Goal: Book appointment/travel/reservation

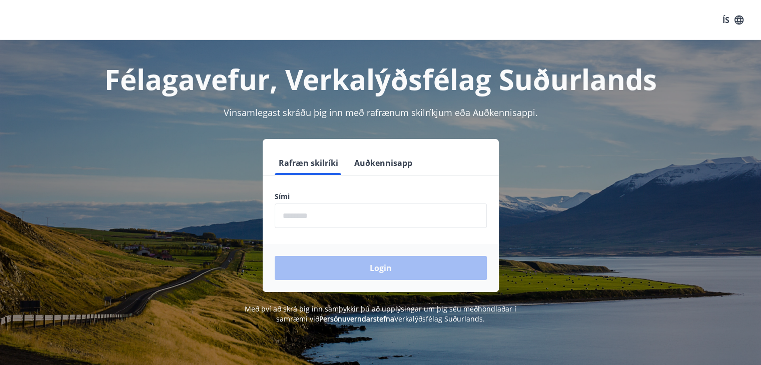
click at [357, 215] on input "phone" at bounding box center [381, 216] width 212 height 25
type input "********"
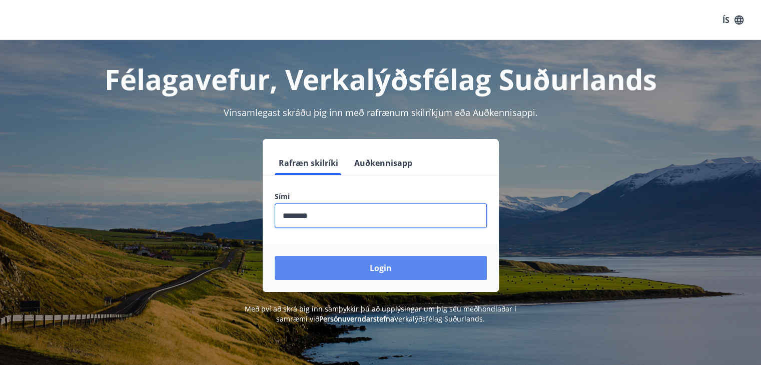
click at [350, 267] on button "Login" at bounding box center [381, 268] width 212 height 24
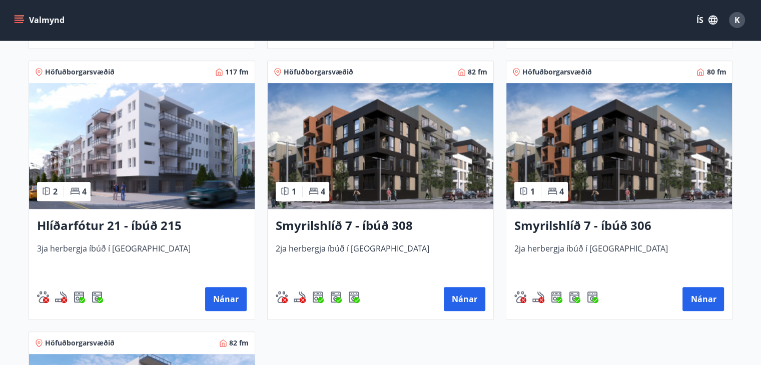
scroll to position [443, 0]
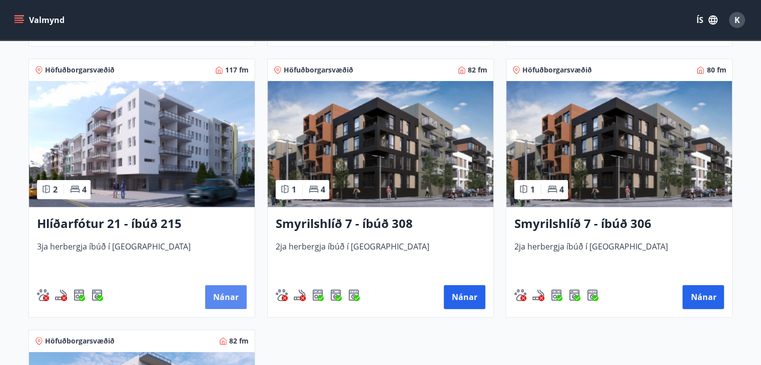
click at [224, 293] on button "Nánar" at bounding box center [226, 297] width 42 height 24
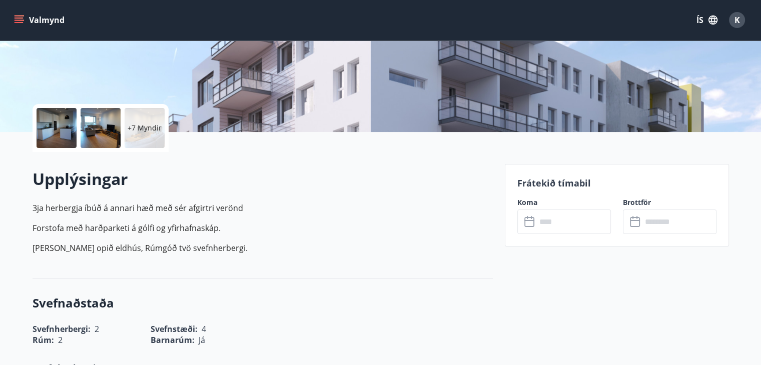
scroll to position [269, 0]
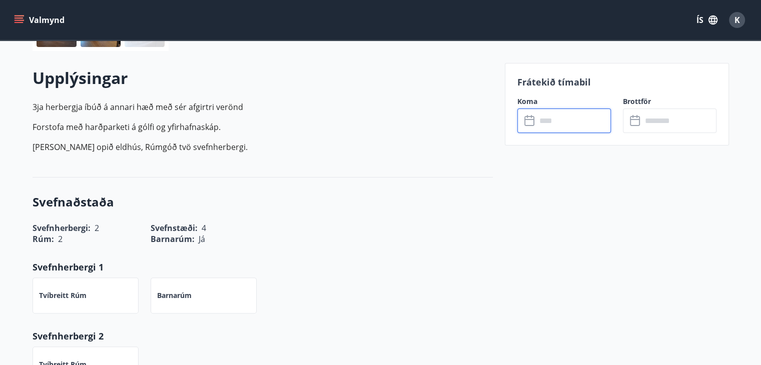
click at [549, 119] on input "text" at bounding box center [574, 121] width 75 height 25
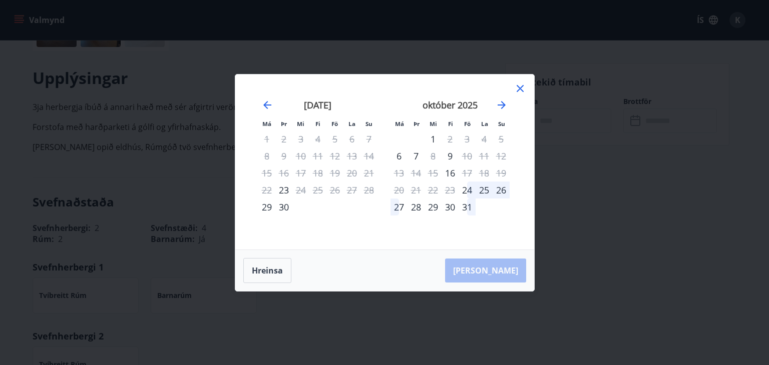
click at [520, 86] on icon at bounding box center [520, 89] width 12 height 12
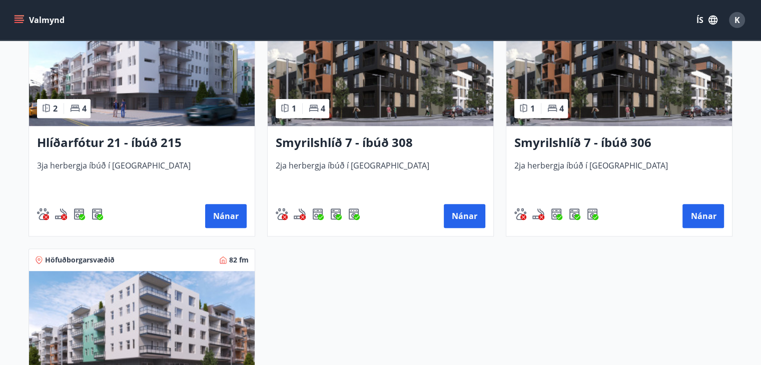
scroll to position [526, 0]
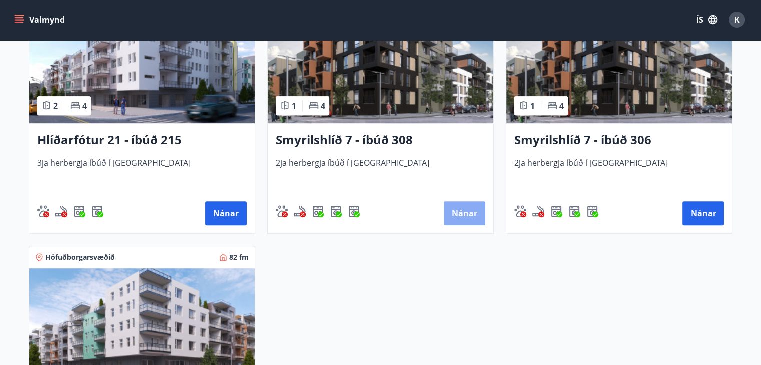
click at [473, 218] on button "Nánar" at bounding box center [465, 214] width 42 height 24
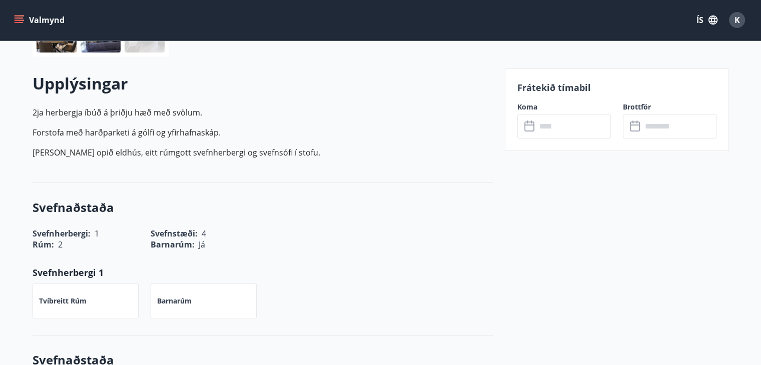
scroll to position [313, 0]
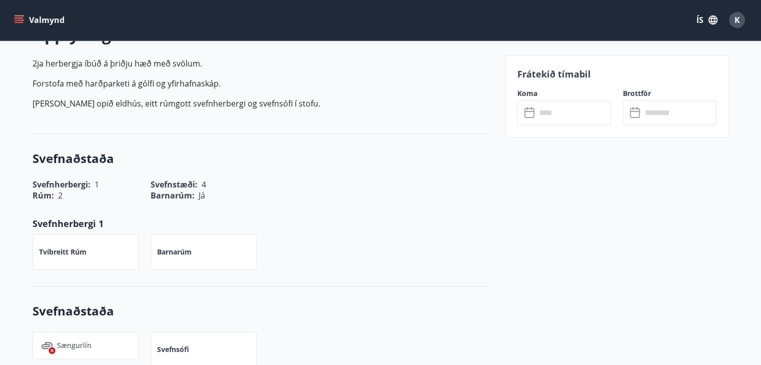
click at [544, 112] on input "text" at bounding box center [574, 113] width 75 height 25
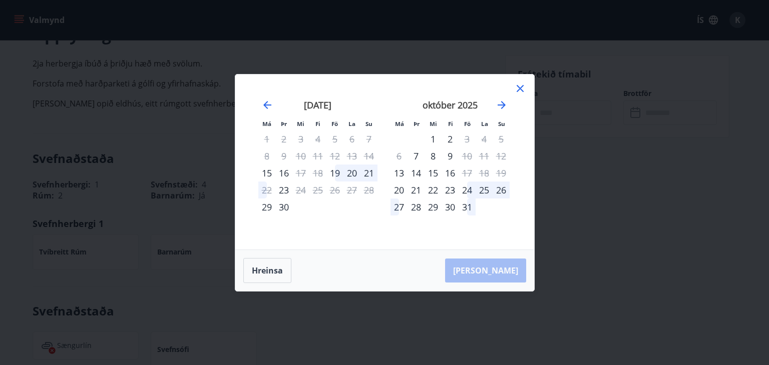
click at [523, 92] on icon at bounding box center [520, 89] width 12 height 12
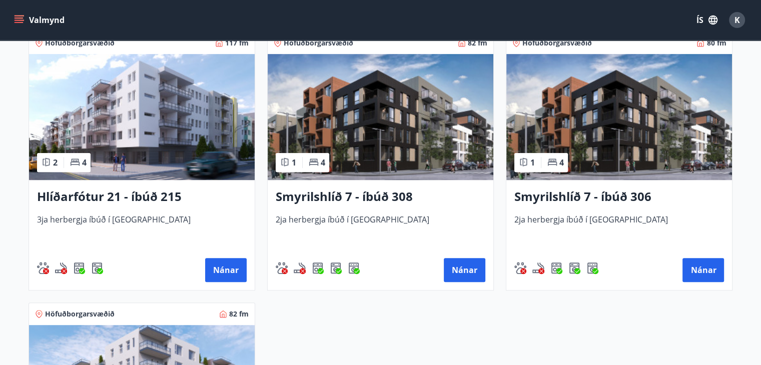
scroll to position [475, 0]
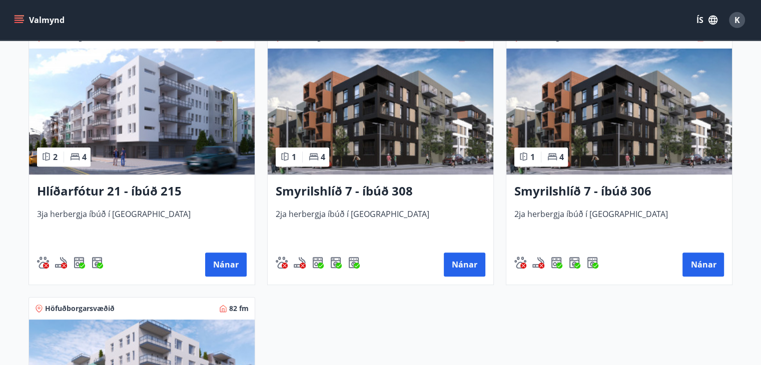
click at [607, 190] on h3 "Smyrilshlíð 7 - íbúð 306" at bounding box center [620, 192] width 210 height 18
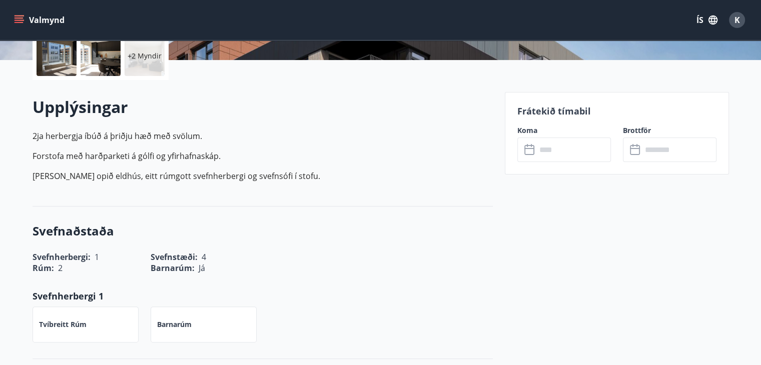
scroll to position [268, 0]
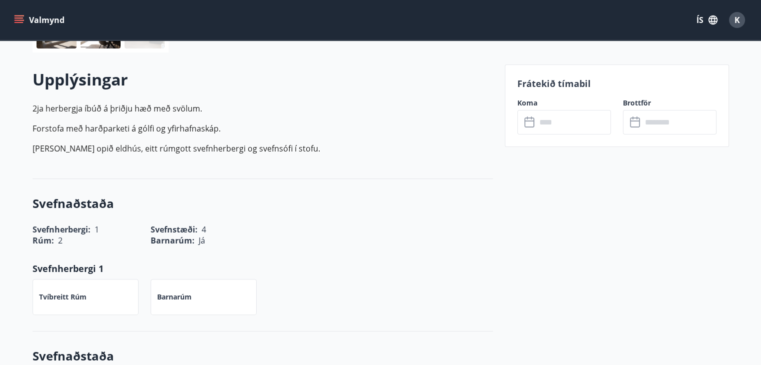
click at [565, 138] on div "Frátekið tímabil Koma ​ ​ Brottför ​ ​" at bounding box center [617, 106] width 224 height 83
click at [562, 127] on input "text" at bounding box center [574, 122] width 75 height 25
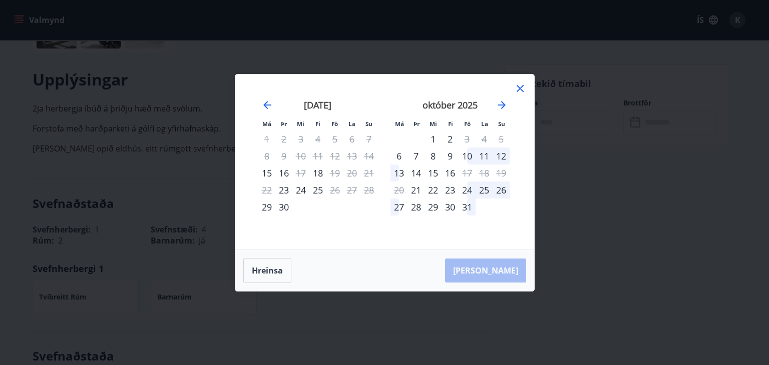
click at [521, 85] on icon at bounding box center [520, 89] width 12 height 12
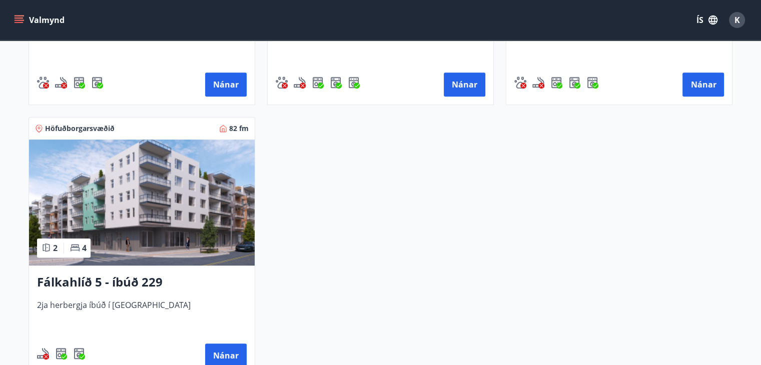
scroll to position [661, 0]
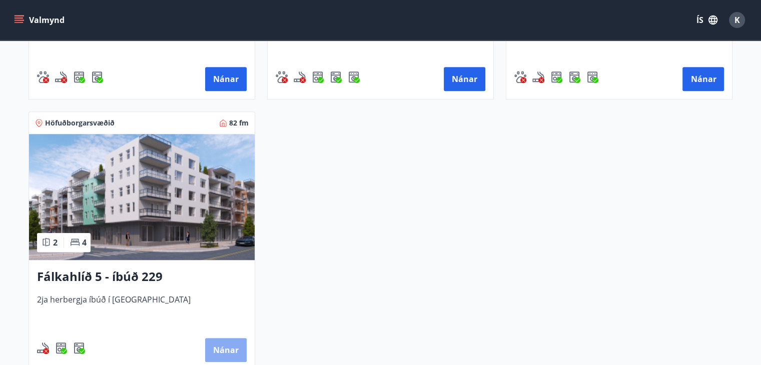
click at [219, 349] on button "Nánar" at bounding box center [226, 350] width 42 height 24
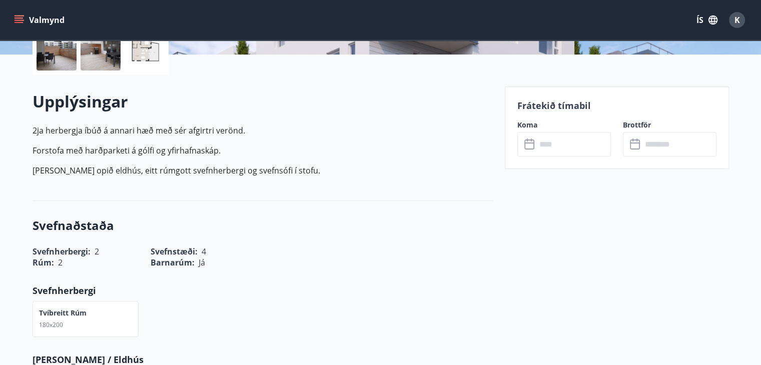
scroll to position [258, 0]
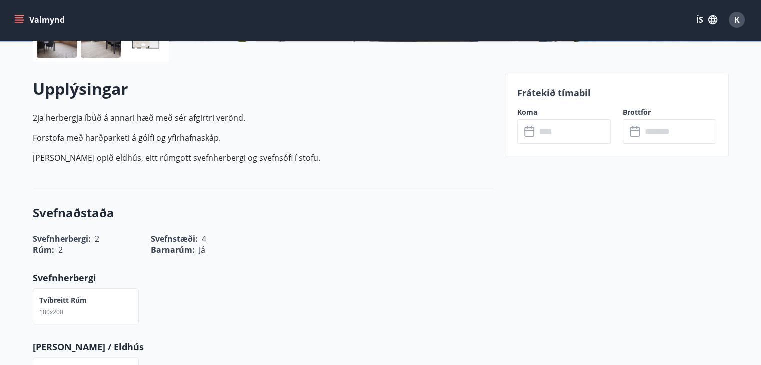
click at [583, 146] on div "Frátekið tímabil Koma ​ ​ Brottför ​ ​" at bounding box center [617, 115] width 224 height 83
click at [579, 135] on input "text" at bounding box center [574, 132] width 75 height 25
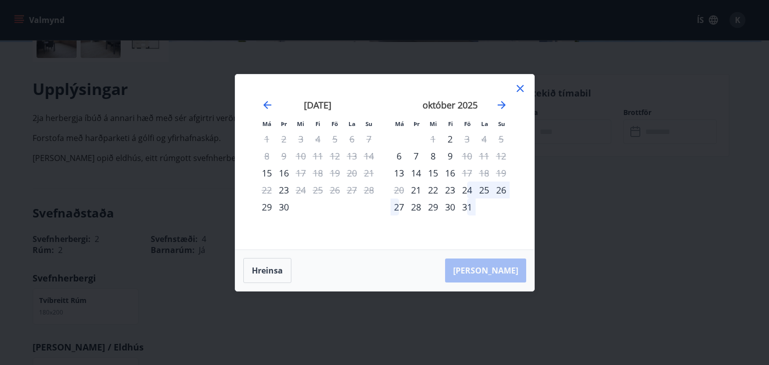
click at [519, 91] on icon at bounding box center [520, 89] width 12 height 12
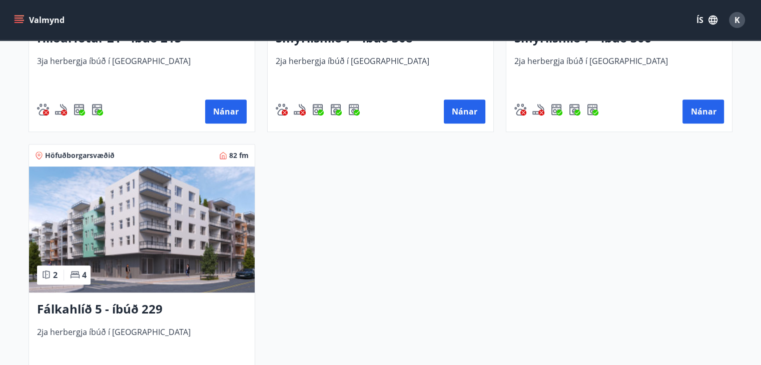
scroll to position [608, 0]
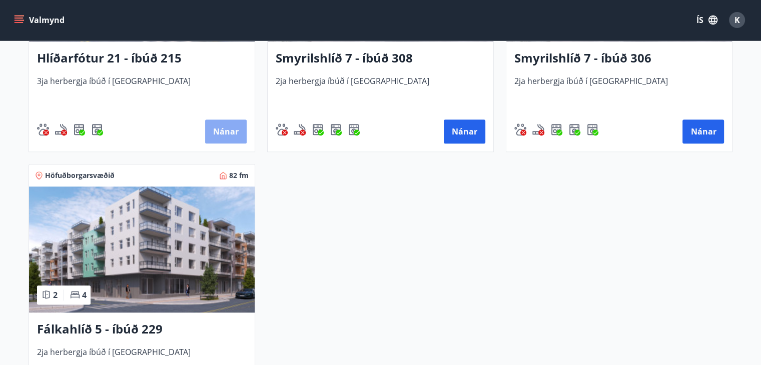
click at [234, 135] on button "Nánar" at bounding box center [226, 132] width 42 height 24
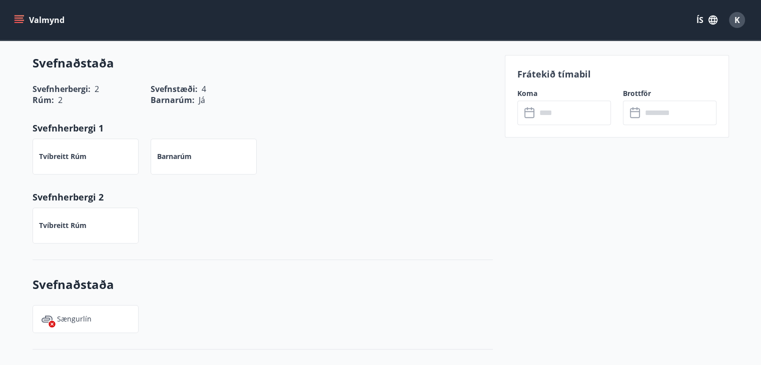
scroll to position [406, 0]
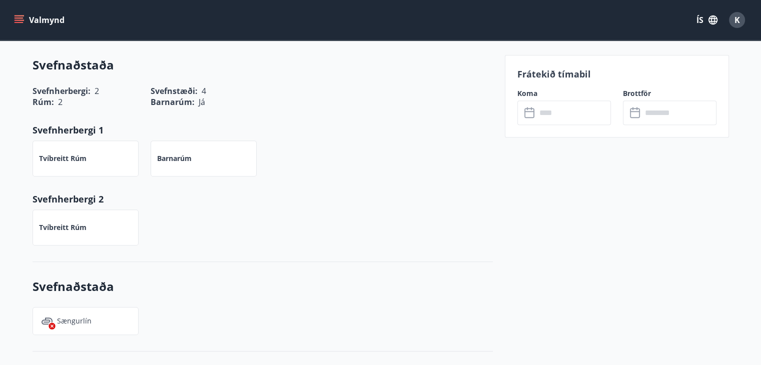
click at [600, 109] on input "text" at bounding box center [574, 113] width 75 height 25
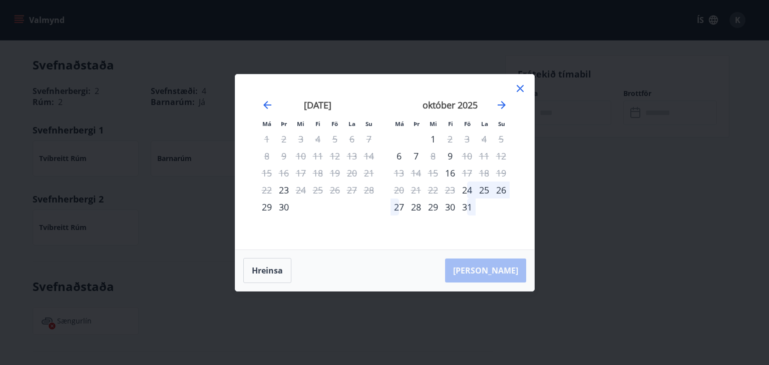
click at [521, 81] on div "Má Þr Mi Fi Fö La Su Má Þr Mi Fi Fö La Su ágúst 2025 1 2 3 4 5 6 7 8 9 10 11 12…" at bounding box center [384, 162] width 299 height 175
click at [521, 87] on icon at bounding box center [520, 88] width 7 height 7
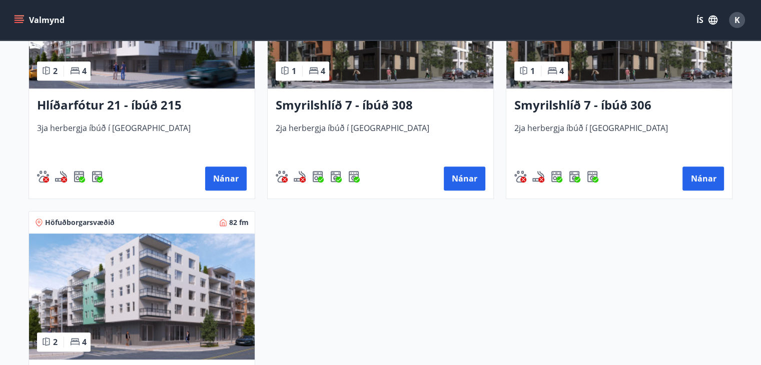
scroll to position [568, 0]
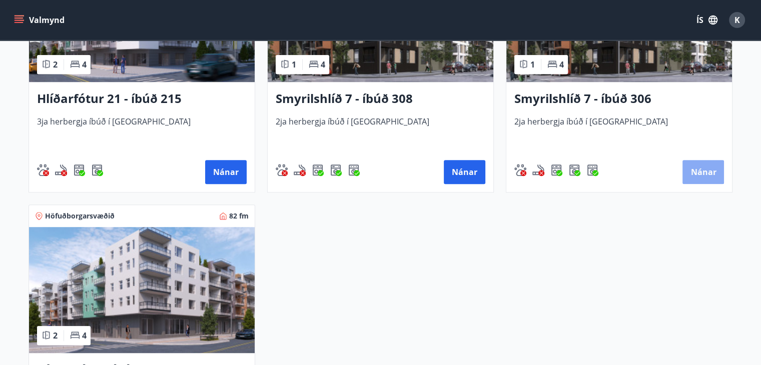
click at [700, 176] on button "Nánar" at bounding box center [704, 172] width 42 height 24
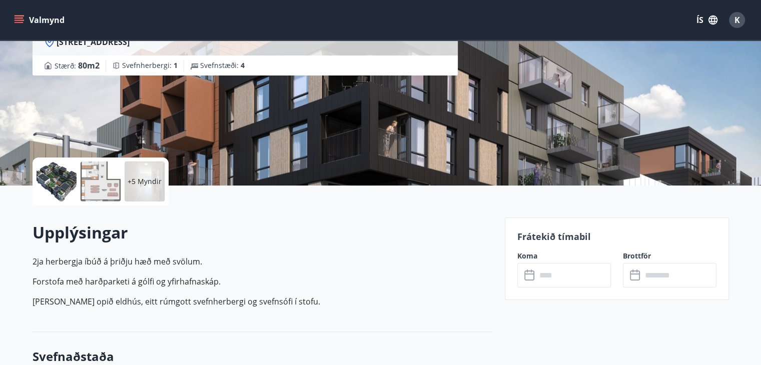
scroll to position [156, 0]
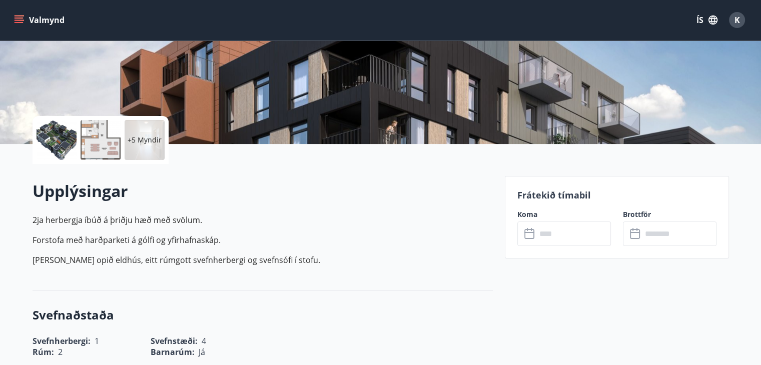
click at [537, 242] on input "text" at bounding box center [574, 234] width 75 height 25
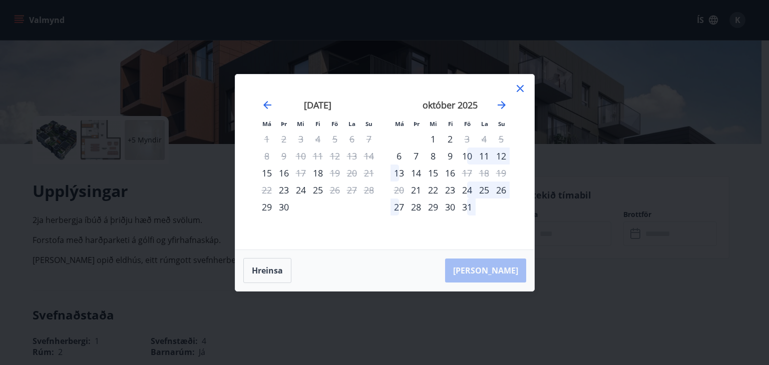
click at [401, 172] on div "13" at bounding box center [398, 173] width 17 height 17
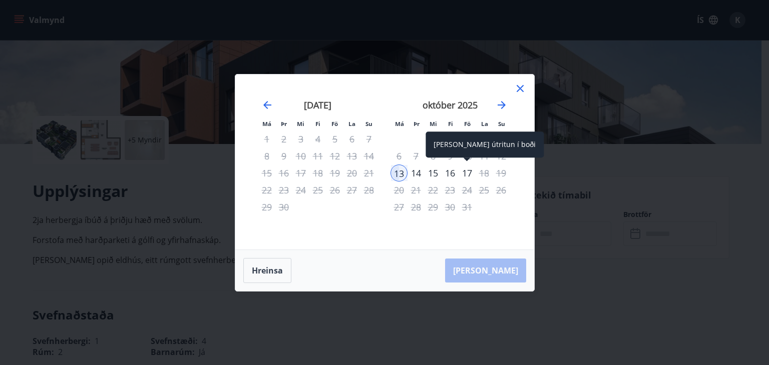
click at [471, 174] on div "17" at bounding box center [467, 173] width 17 height 17
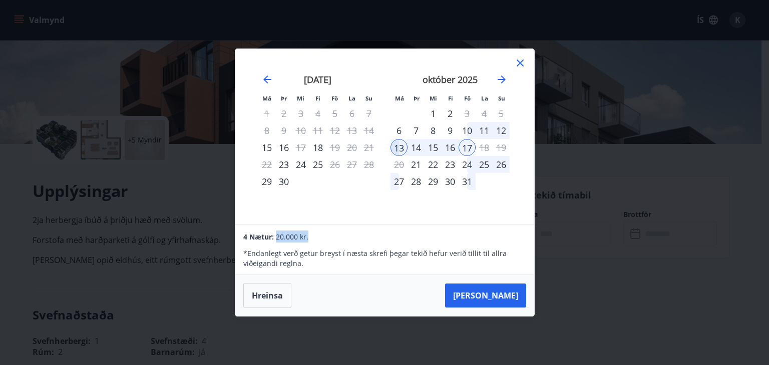
drag, startPoint x: 274, startPoint y: 236, endPoint x: 312, endPoint y: 237, distance: 37.6
click at [312, 237] on div "4 Nætur: 20.000 kr." at bounding box center [384, 237] width 282 height 12
click at [522, 63] on icon at bounding box center [520, 63] width 12 height 12
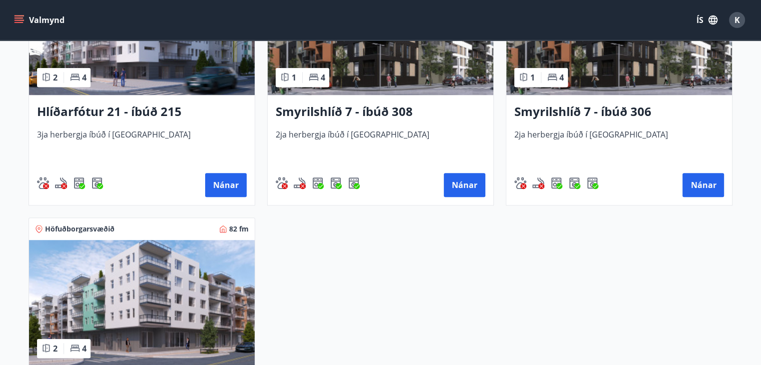
scroll to position [549, 0]
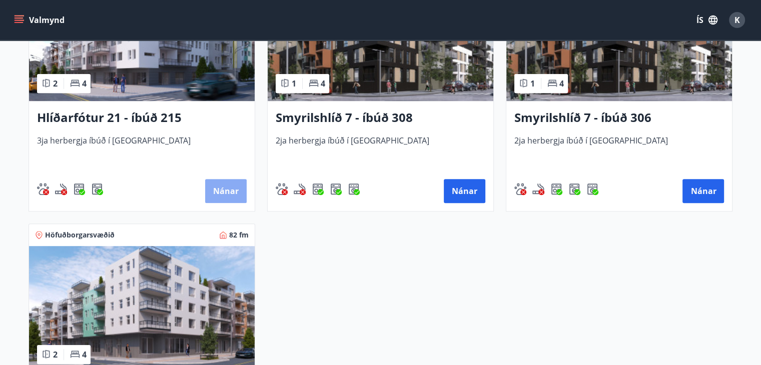
click at [232, 198] on button "Nánar" at bounding box center [226, 191] width 42 height 24
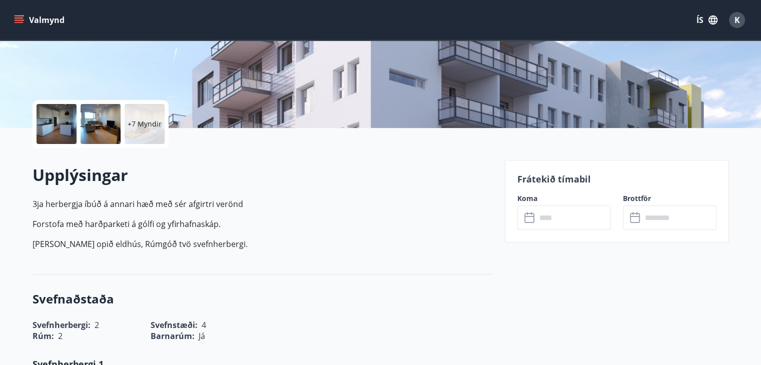
scroll to position [257, 0]
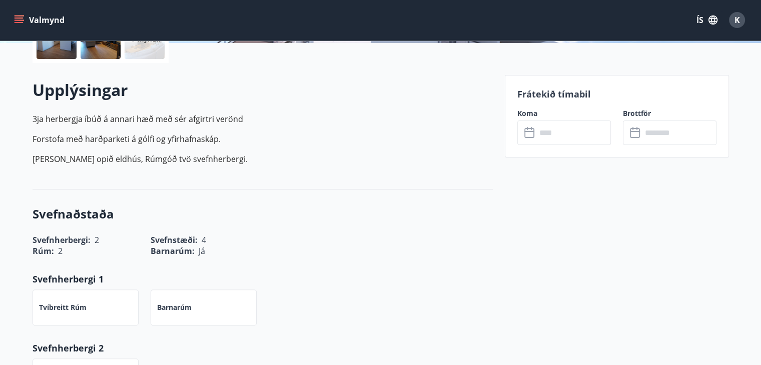
click at [529, 147] on div "Frátekið tímabil Koma ​ ​ Brottför ​ ​" at bounding box center [617, 116] width 224 height 83
click at [546, 135] on input "text" at bounding box center [574, 133] width 75 height 25
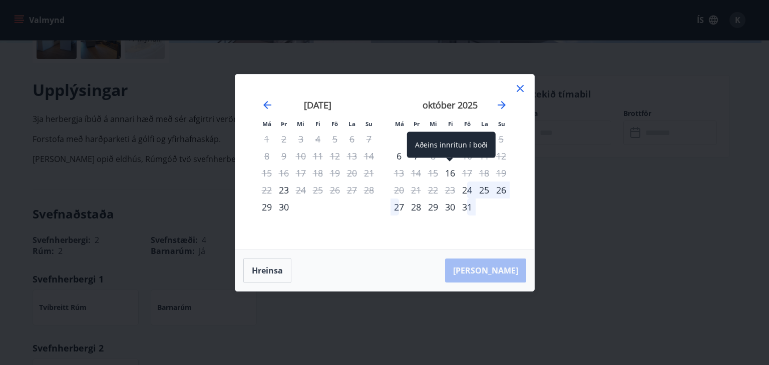
click at [445, 173] on div "16" at bounding box center [450, 173] width 17 height 17
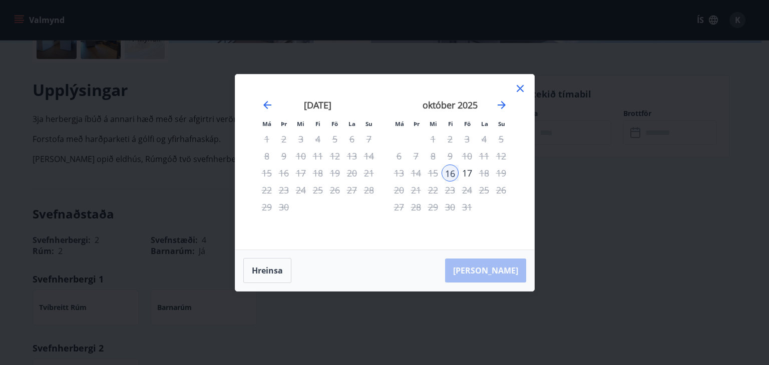
click at [522, 93] on icon at bounding box center [520, 89] width 12 height 12
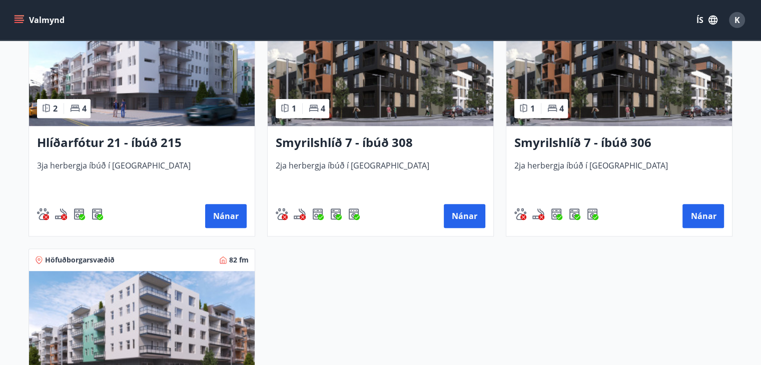
scroll to position [506, 0]
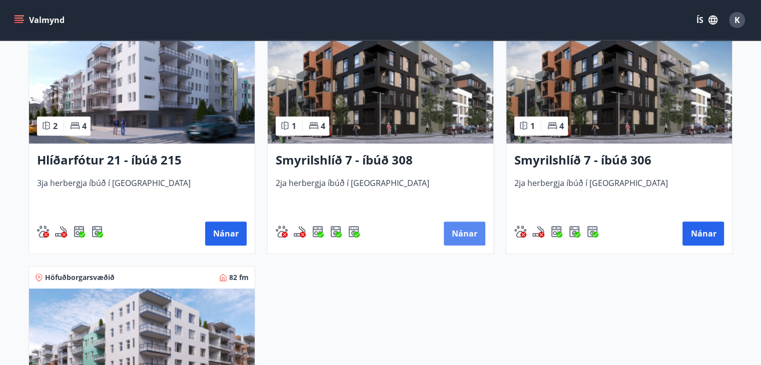
click at [470, 237] on button "Nánar" at bounding box center [465, 234] width 42 height 24
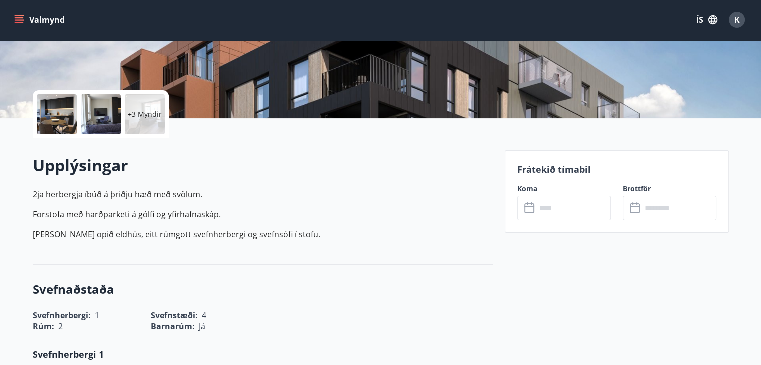
scroll to position [246, 0]
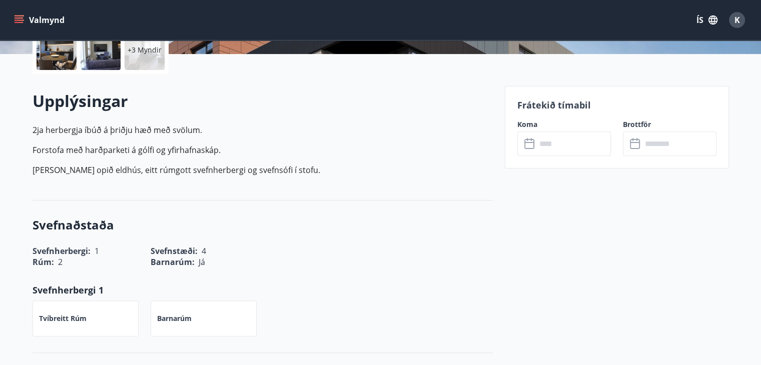
click at [540, 151] on input "text" at bounding box center [574, 144] width 75 height 25
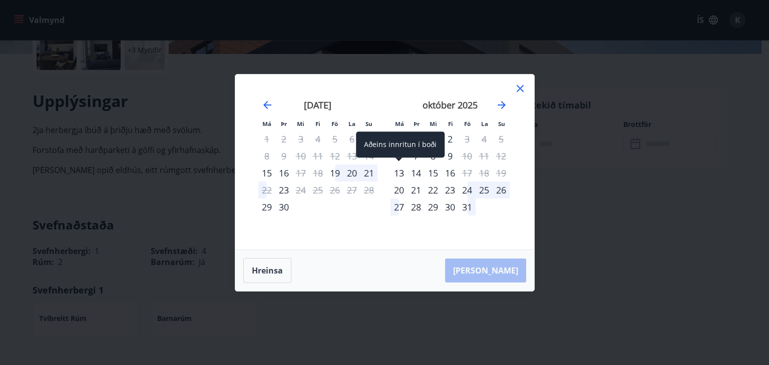
click at [402, 172] on div "13" at bounding box center [398, 173] width 17 height 17
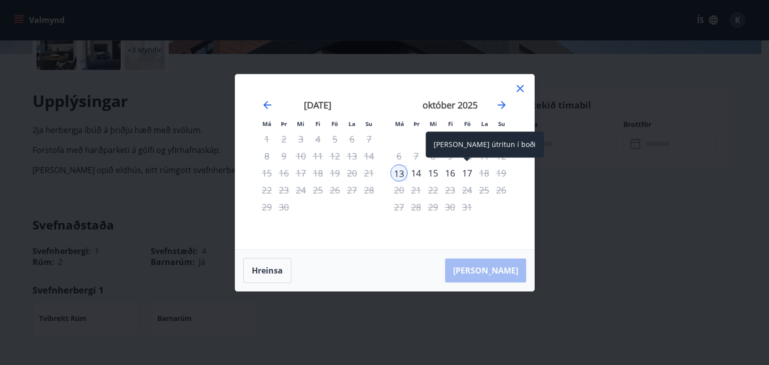
click at [470, 175] on div "17" at bounding box center [467, 173] width 17 height 17
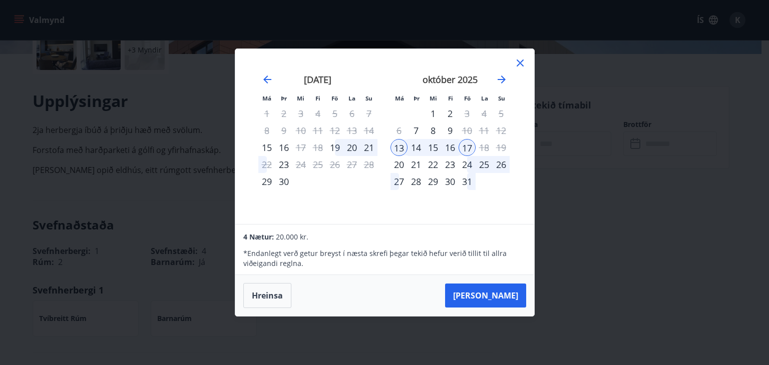
click at [522, 65] on icon at bounding box center [520, 63] width 12 height 12
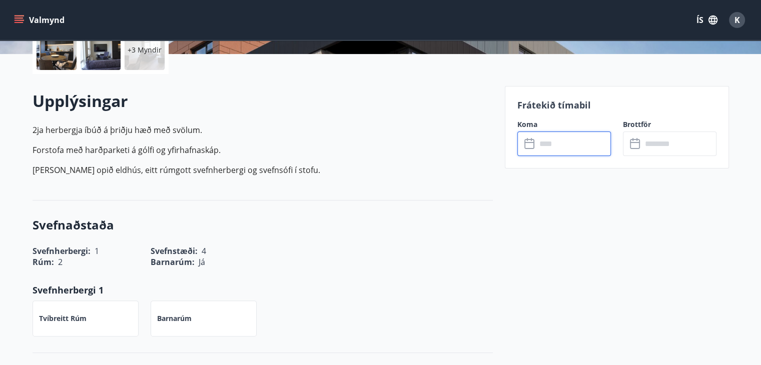
click at [546, 141] on input "text" at bounding box center [574, 144] width 75 height 25
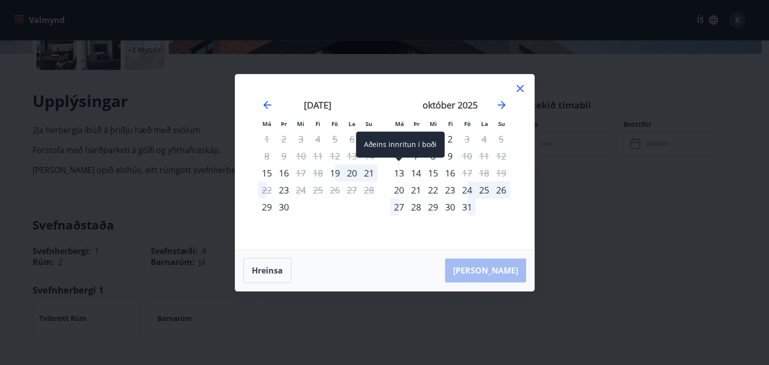
click at [398, 173] on div "13" at bounding box center [398, 173] width 17 height 17
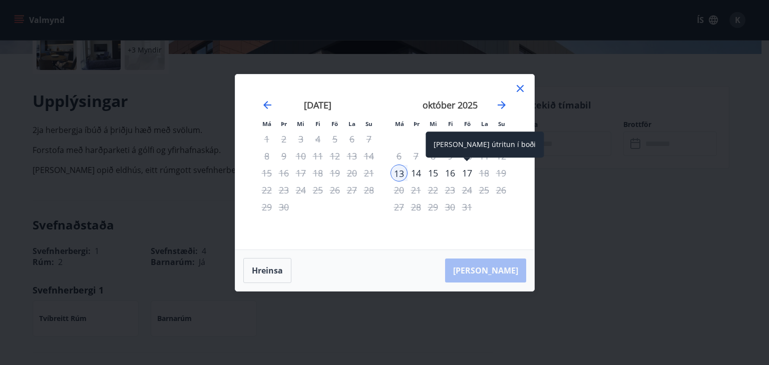
click at [470, 171] on div "17" at bounding box center [467, 173] width 17 height 17
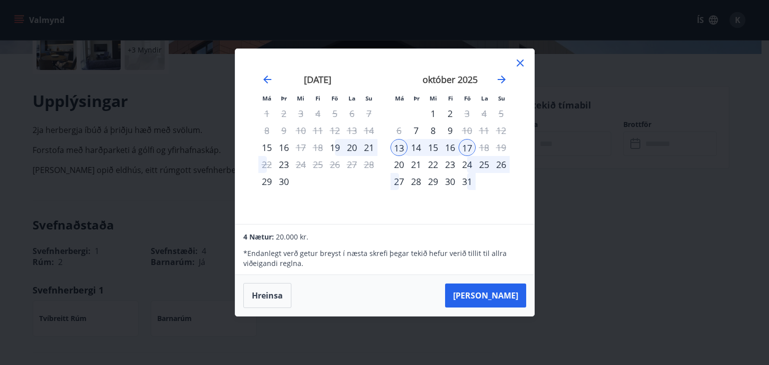
click at [517, 65] on icon at bounding box center [520, 63] width 7 height 7
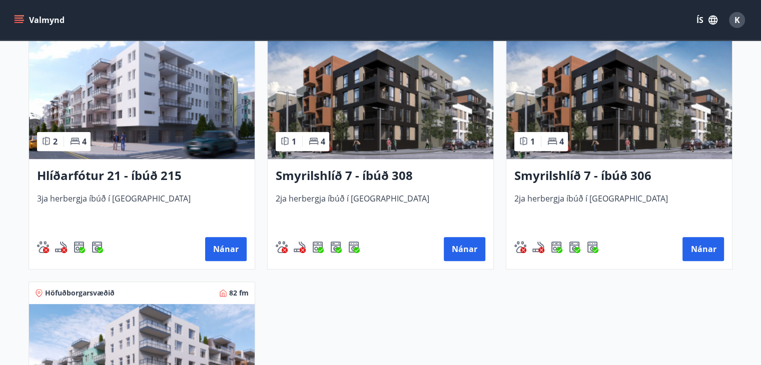
scroll to position [493, 0]
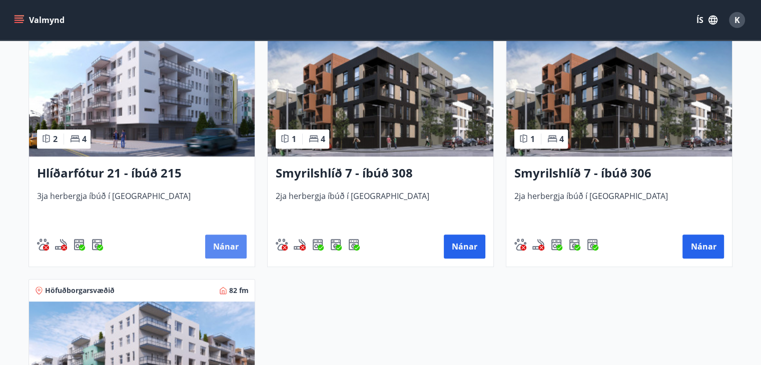
click at [227, 244] on button "Nánar" at bounding box center [226, 247] width 42 height 24
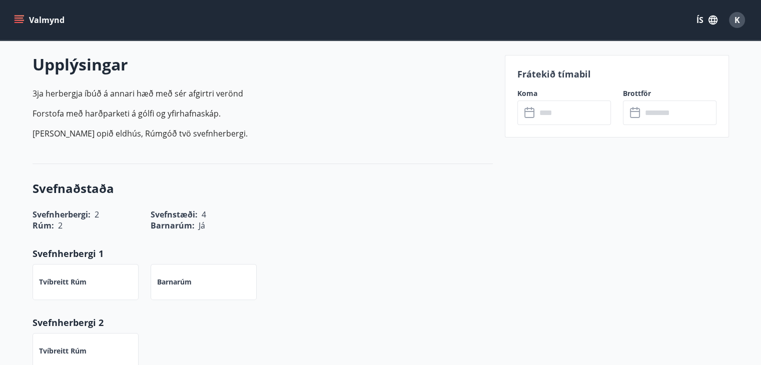
scroll to position [309, 0]
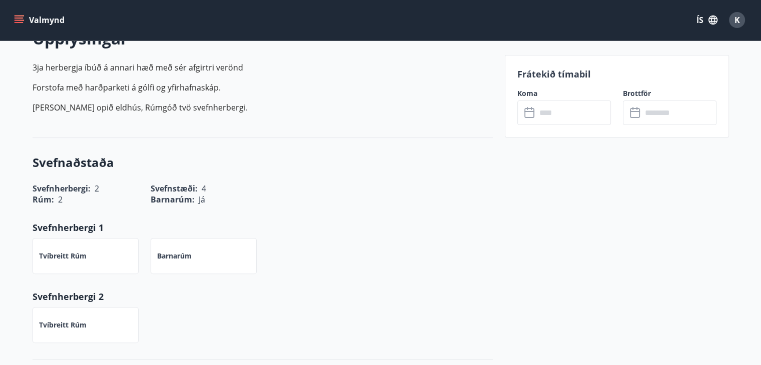
click at [576, 117] on input "text" at bounding box center [574, 113] width 75 height 25
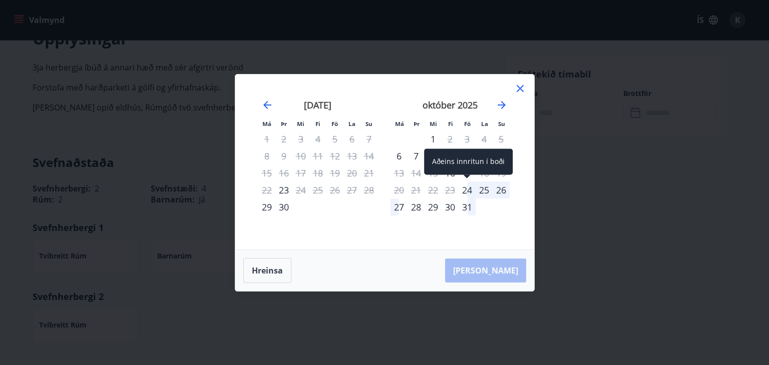
click at [470, 187] on div "24" at bounding box center [467, 190] width 17 height 17
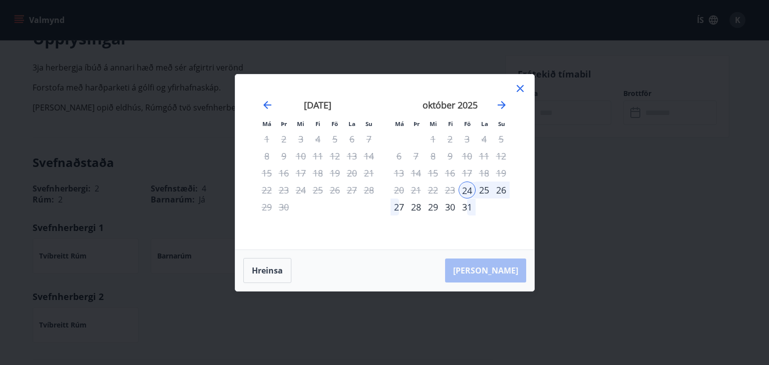
click at [392, 205] on div "27" at bounding box center [398, 207] width 17 height 17
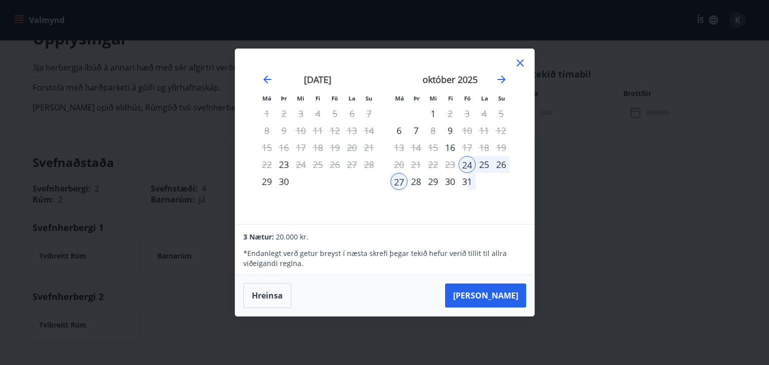
click at [523, 62] on icon at bounding box center [520, 63] width 12 height 12
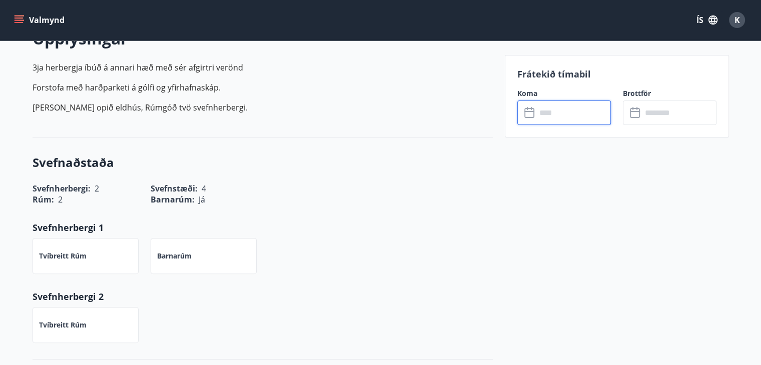
click at [542, 109] on input "text" at bounding box center [574, 113] width 75 height 25
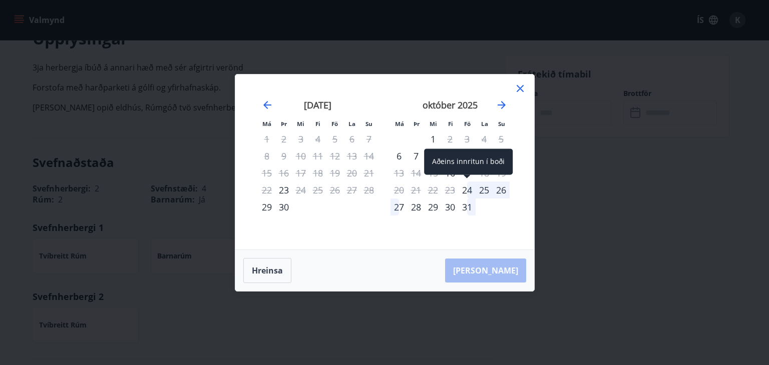
drag, startPoint x: 465, startPoint y: 193, endPoint x: 399, endPoint y: 204, distance: 66.6
click at [465, 193] on div "24" at bounding box center [467, 190] width 17 height 17
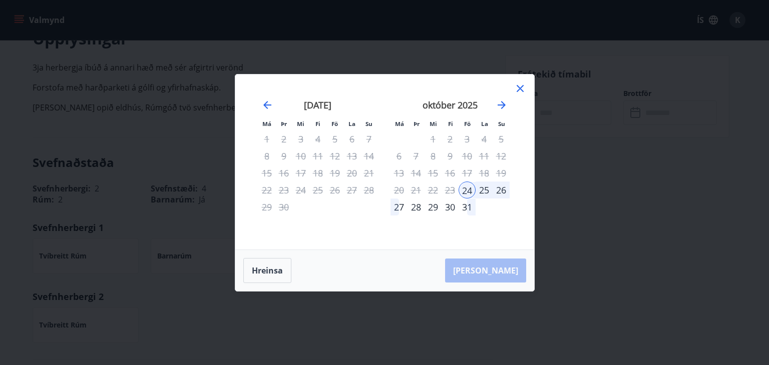
click at [412, 209] on div "28" at bounding box center [415, 207] width 17 height 17
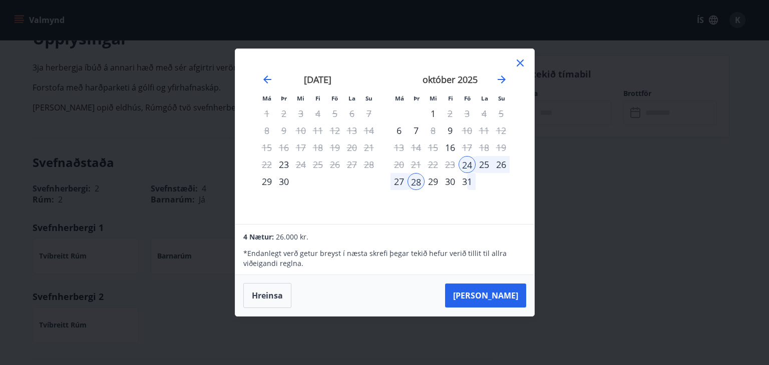
click at [521, 65] on icon at bounding box center [520, 63] width 7 height 7
